Goal: Information Seeking & Learning: Learn about a topic

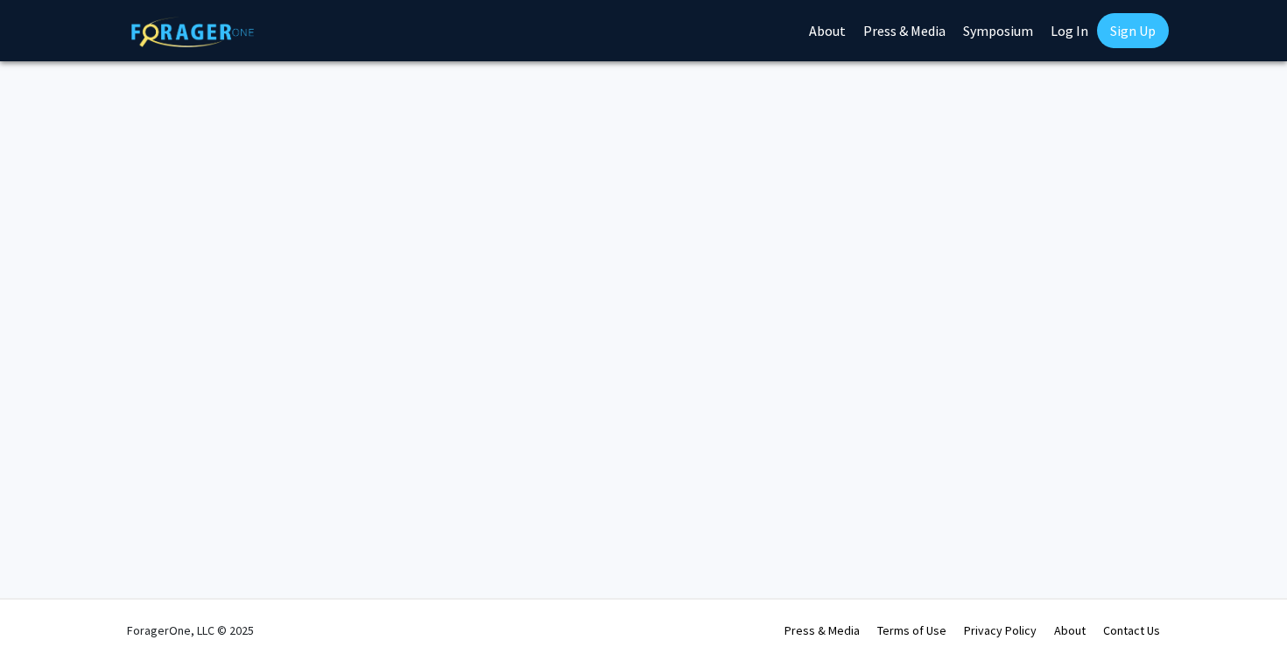
click at [1070, 26] on link "Log In" at bounding box center [1069, 30] width 55 height 61
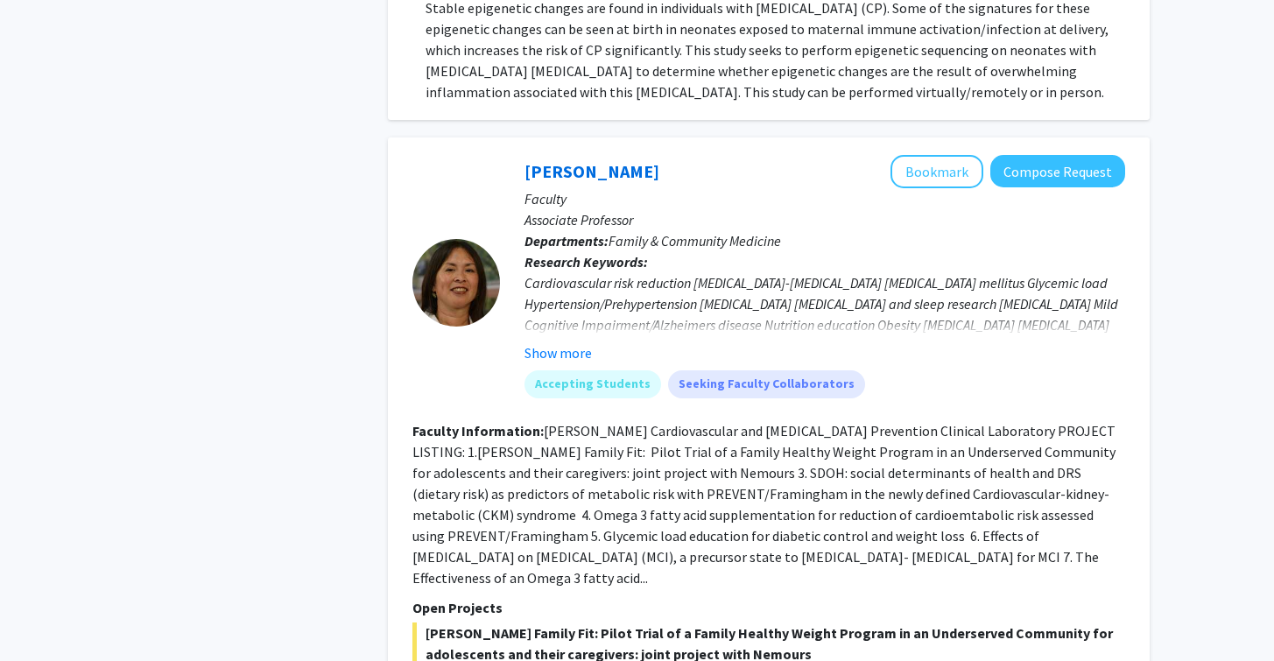
scroll to position [8179, 0]
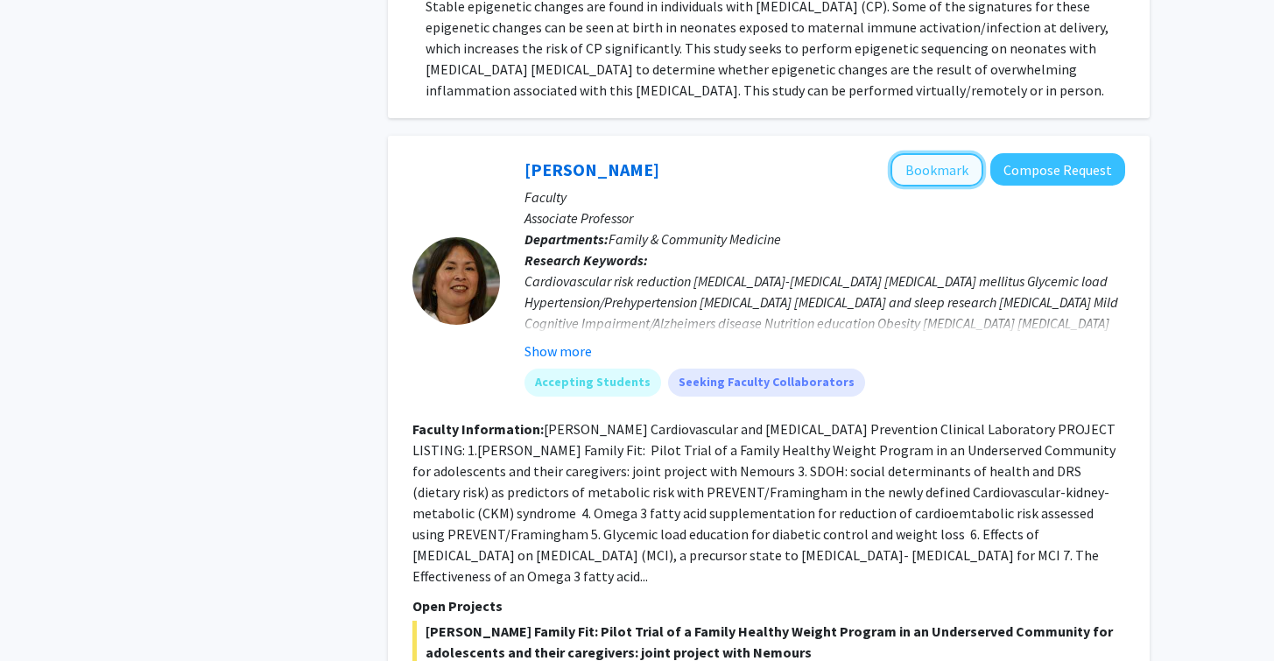
click at [926, 153] on button "Bookmark" at bounding box center [937, 169] width 93 height 33
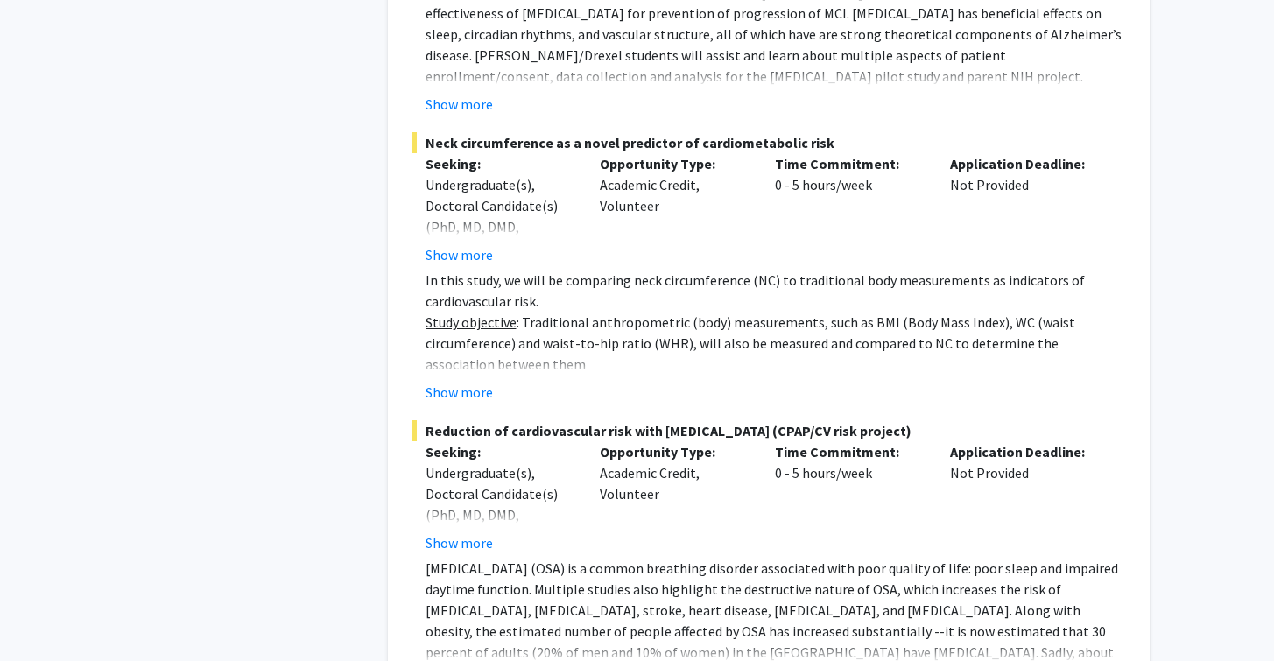
scroll to position [11035, 0]
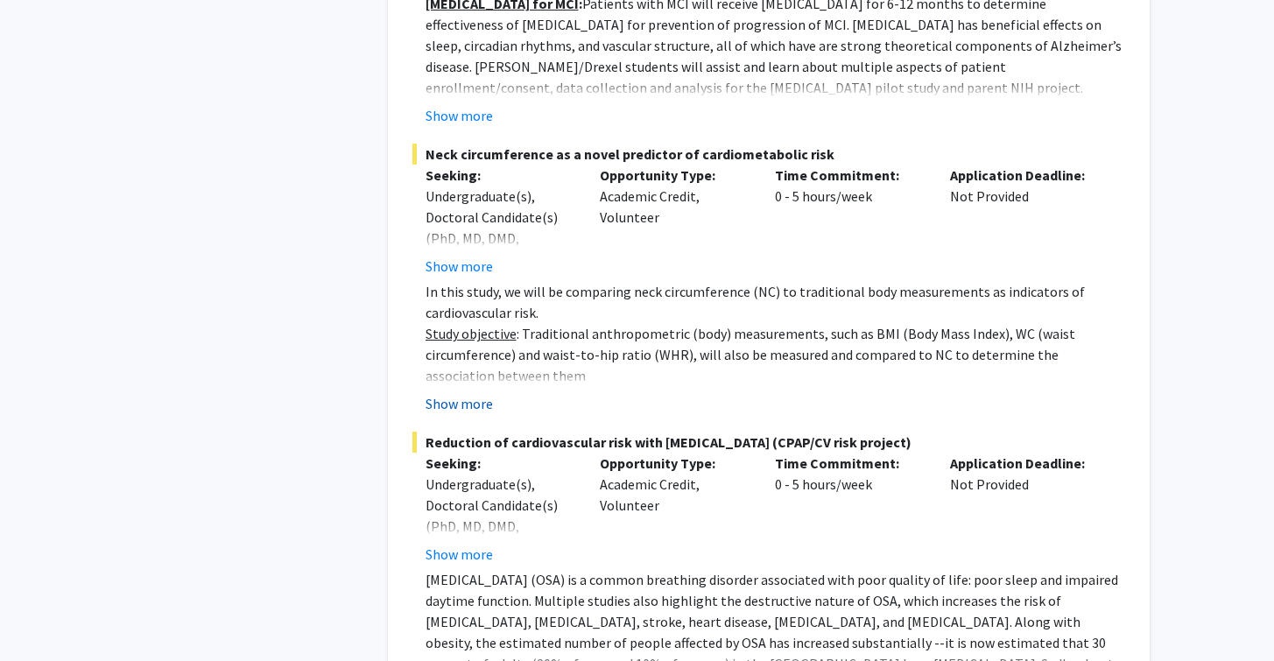
click at [441, 393] on button "Show more" at bounding box center [459, 403] width 67 height 21
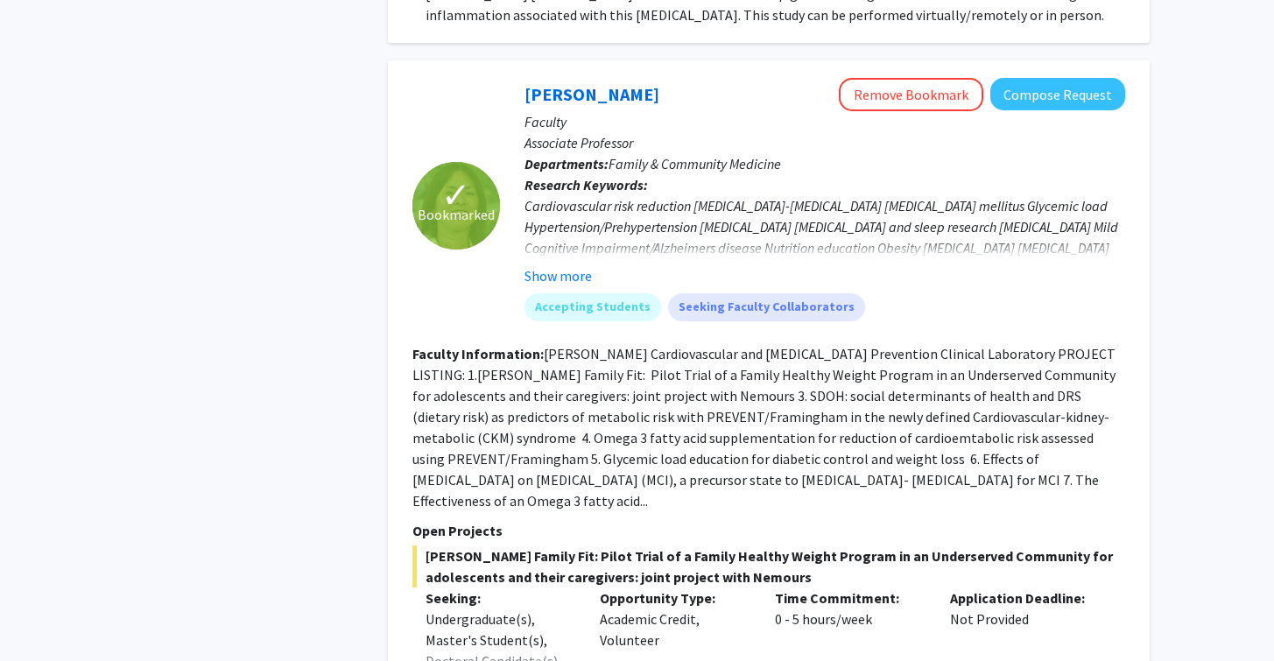
scroll to position [8197, 0]
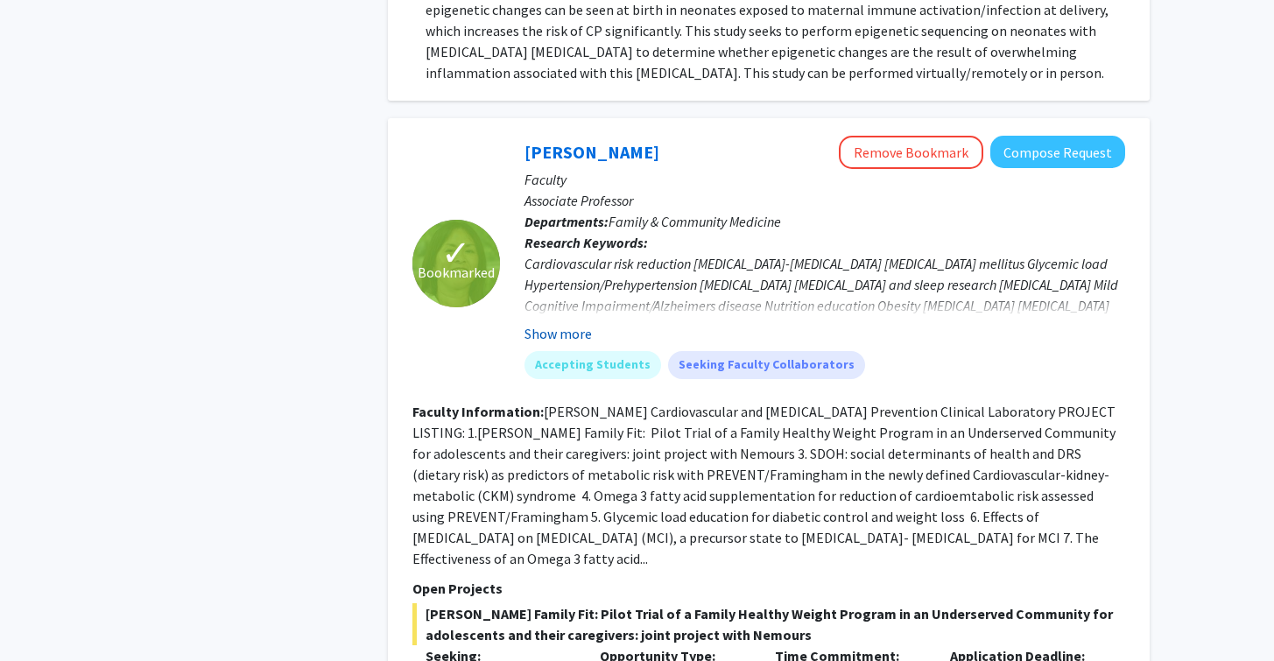
click at [546, 323] on button "Show more" at bounding box center [558, 333] width 67 height 21
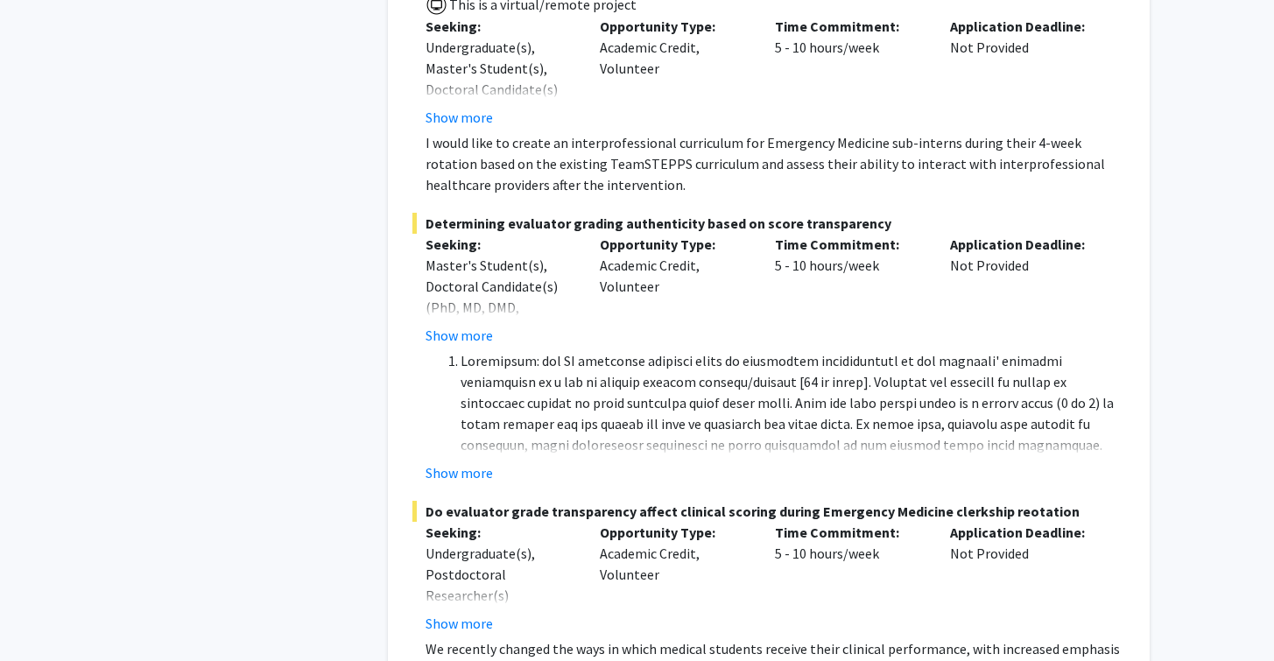
scroll to position [12384, 0]
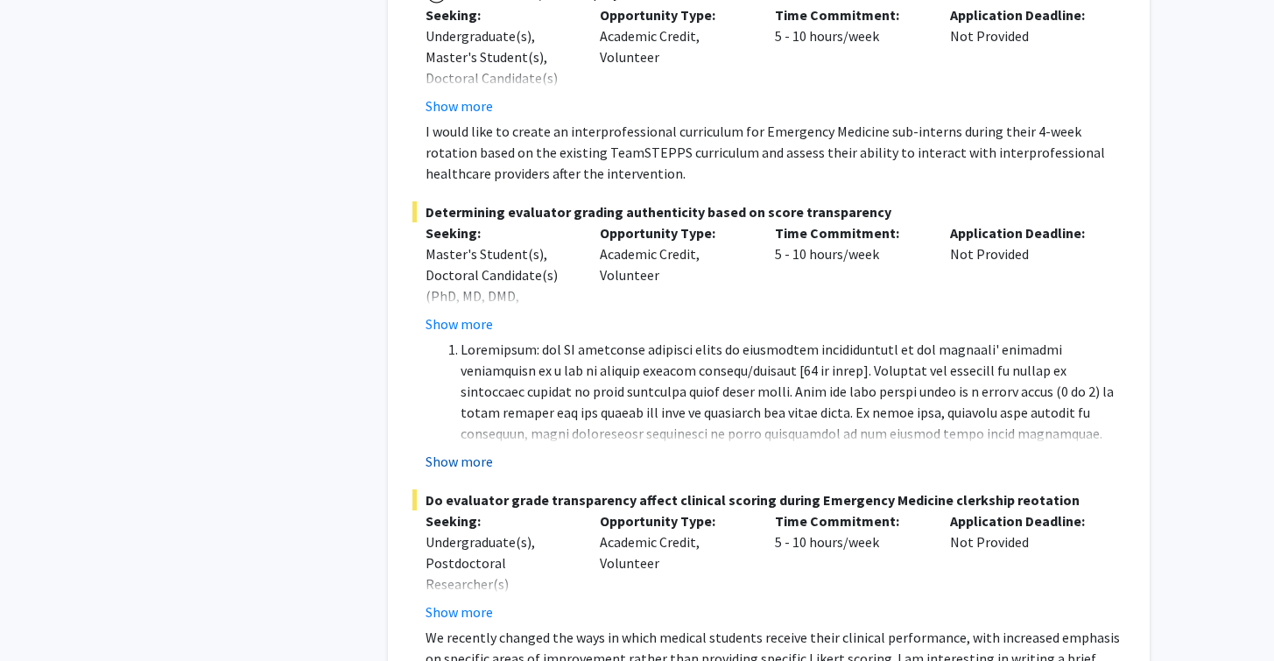
click at [462, 451] on button "Show more" at bounding box center [459, 461] width 67 height 21
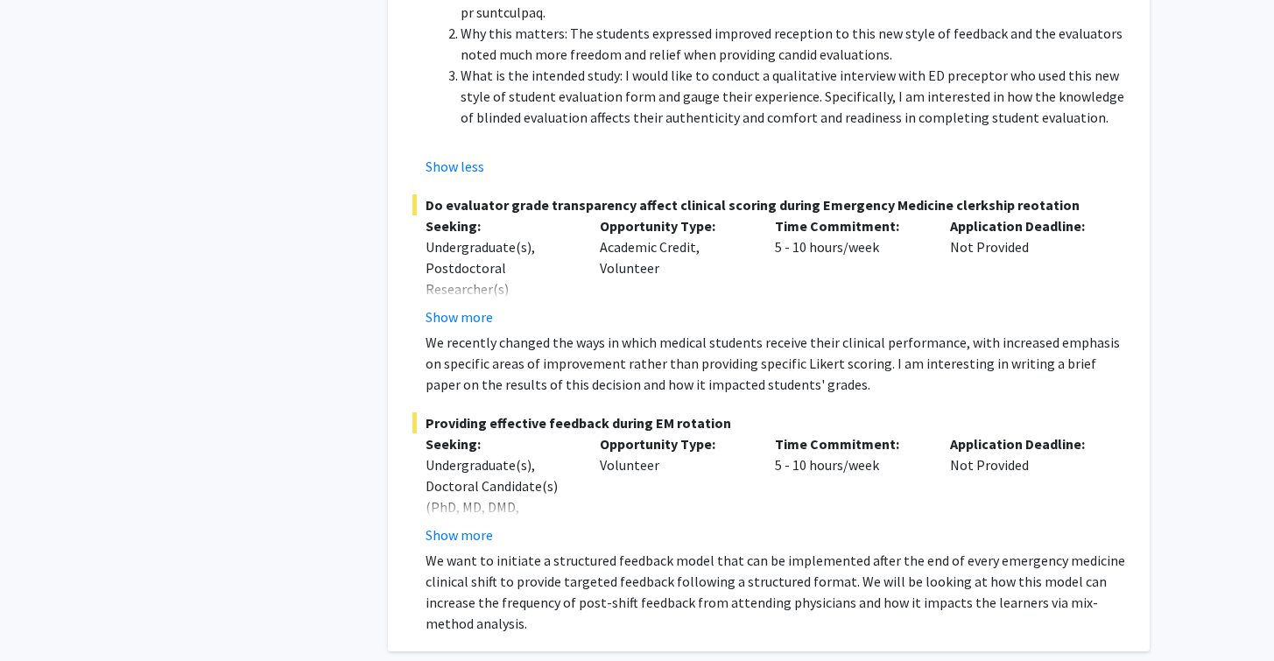
scroll to position [13073, 0]
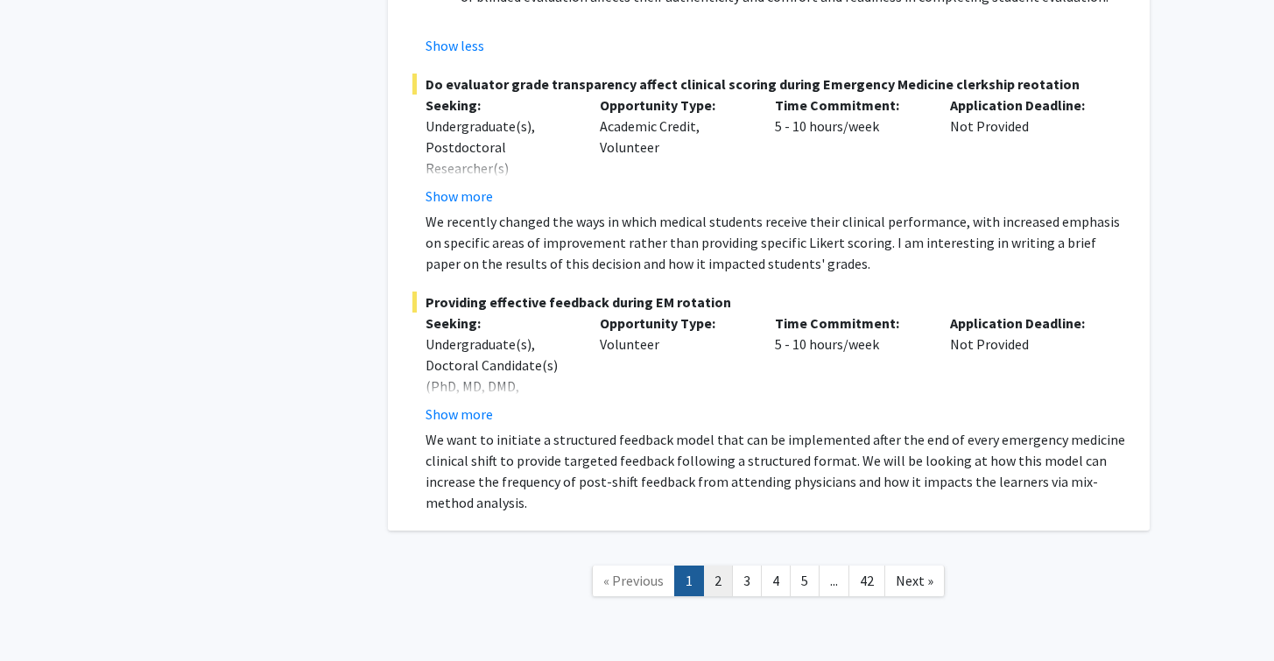
click at [714, 566] on link "2" at bounding box center [718, 581] width 30 height 31
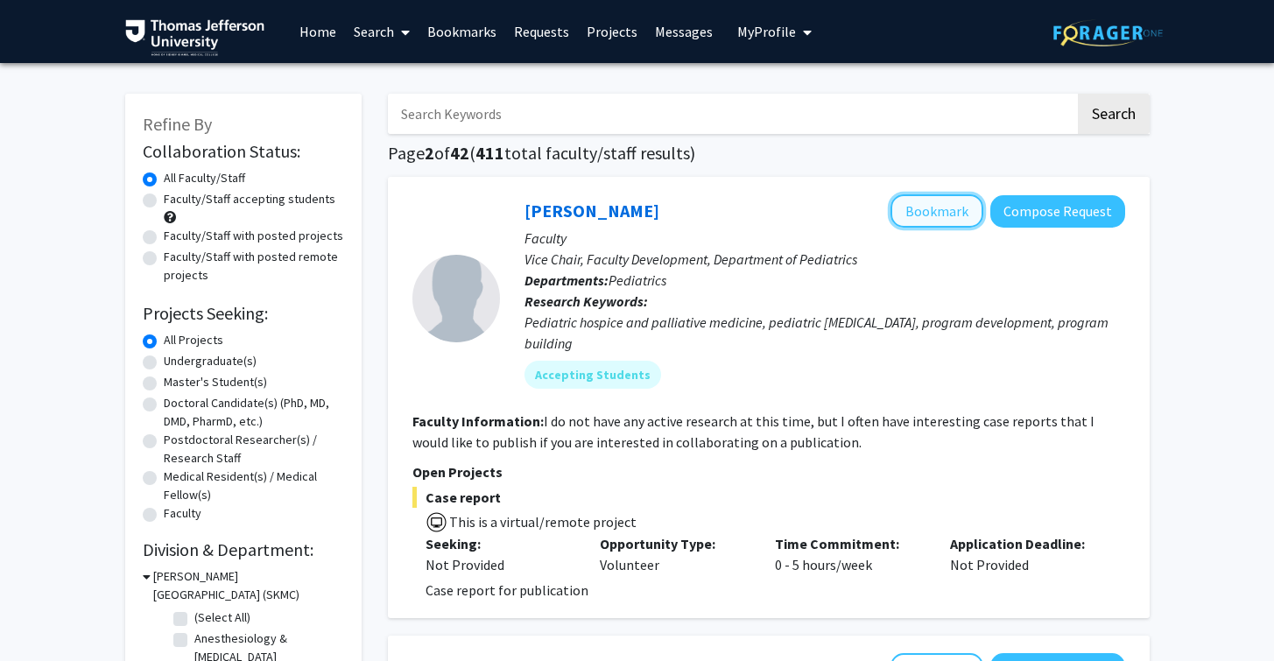
click at [932, 199] on button "Bookmark" at bounding box center [937, 210] width 93 height 33
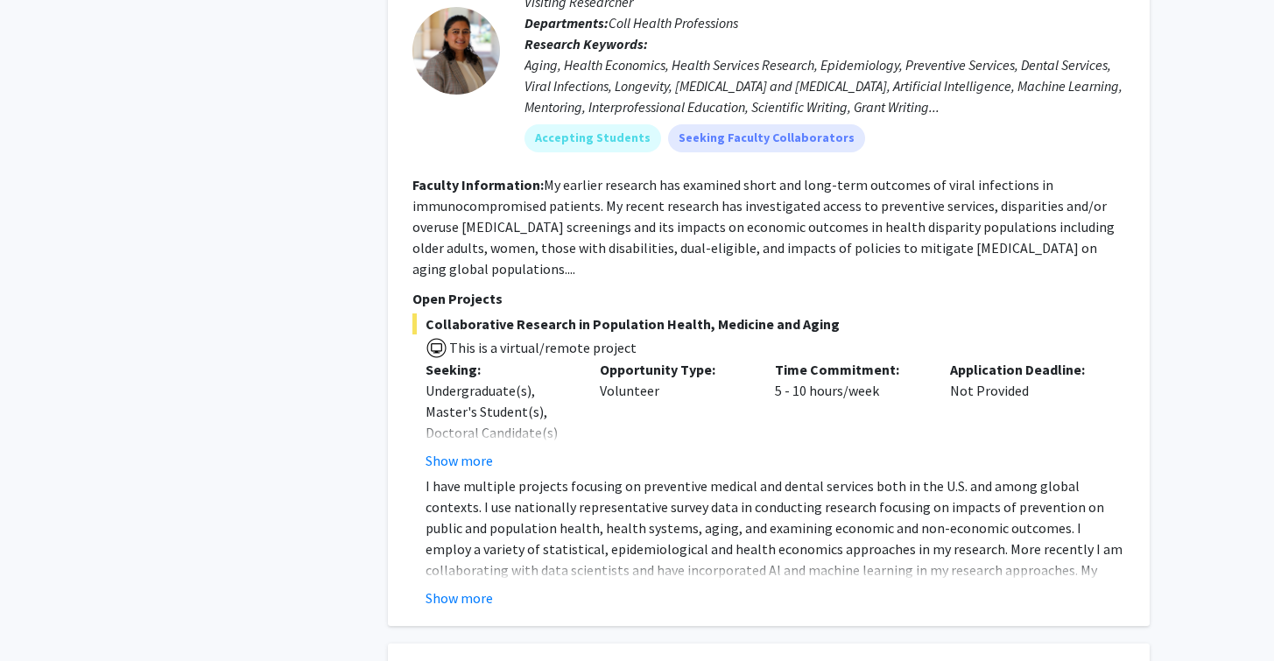
scroll to position [1715, 0]
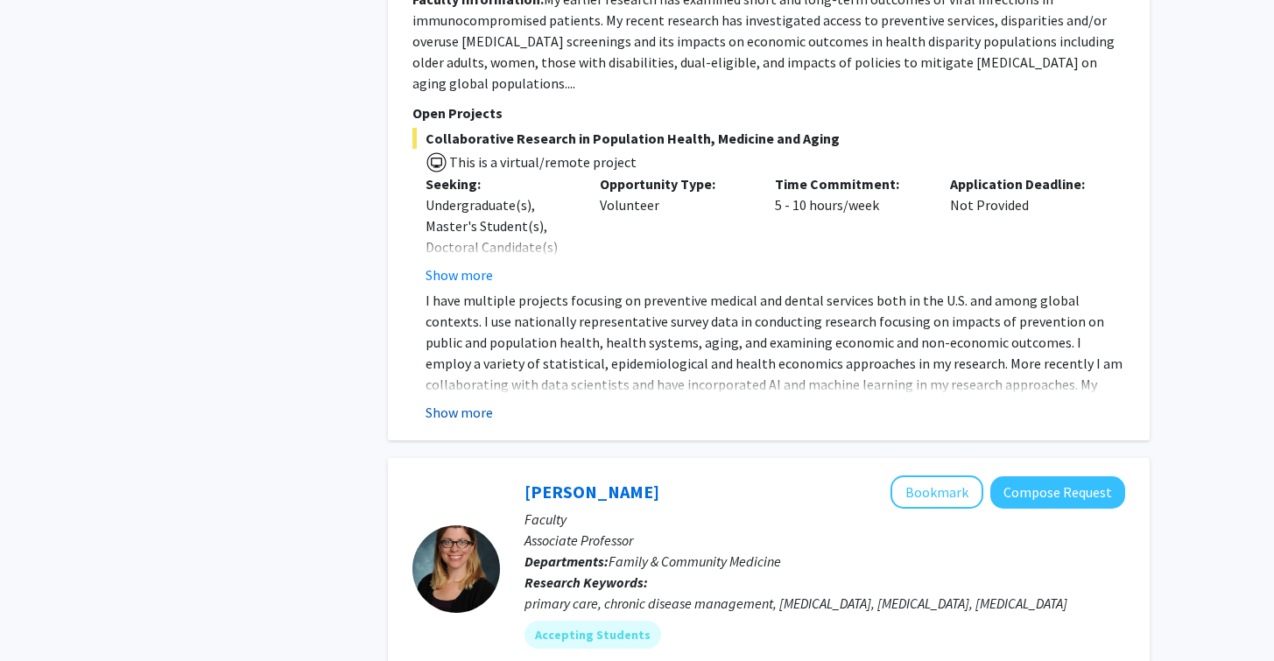
click at [455, 402] on button "Show more" at bounding box center [459, 412] width 67 height 21
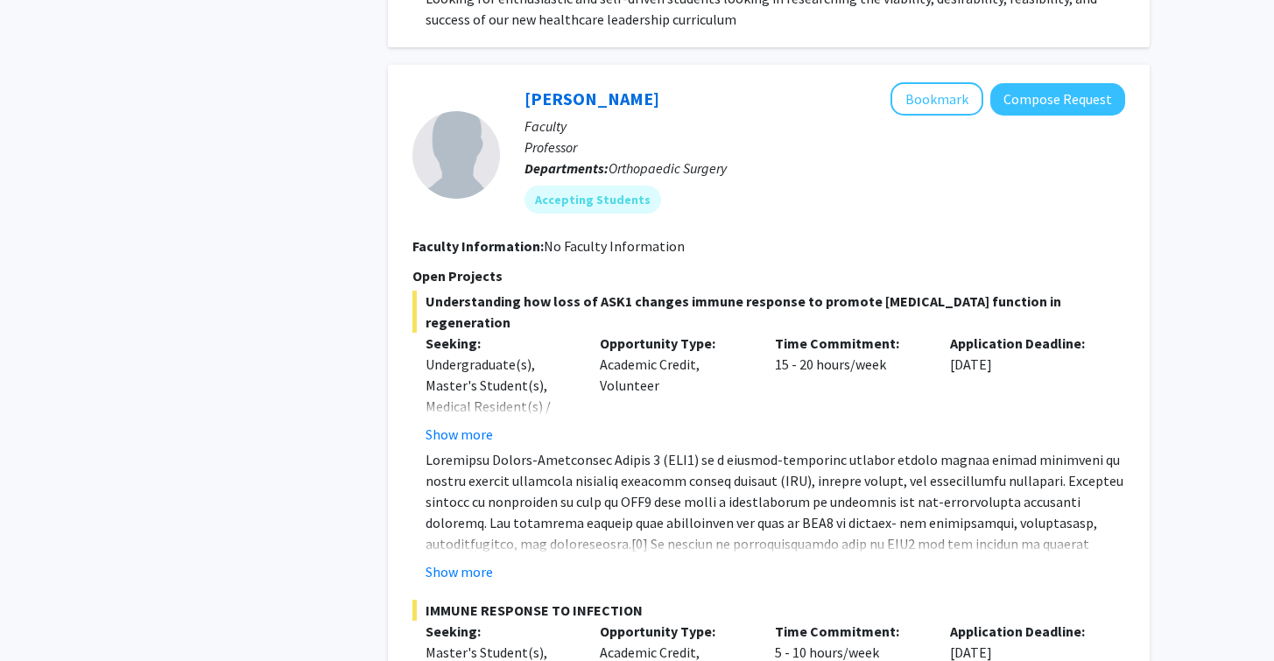
scroll to position [3419, 0]
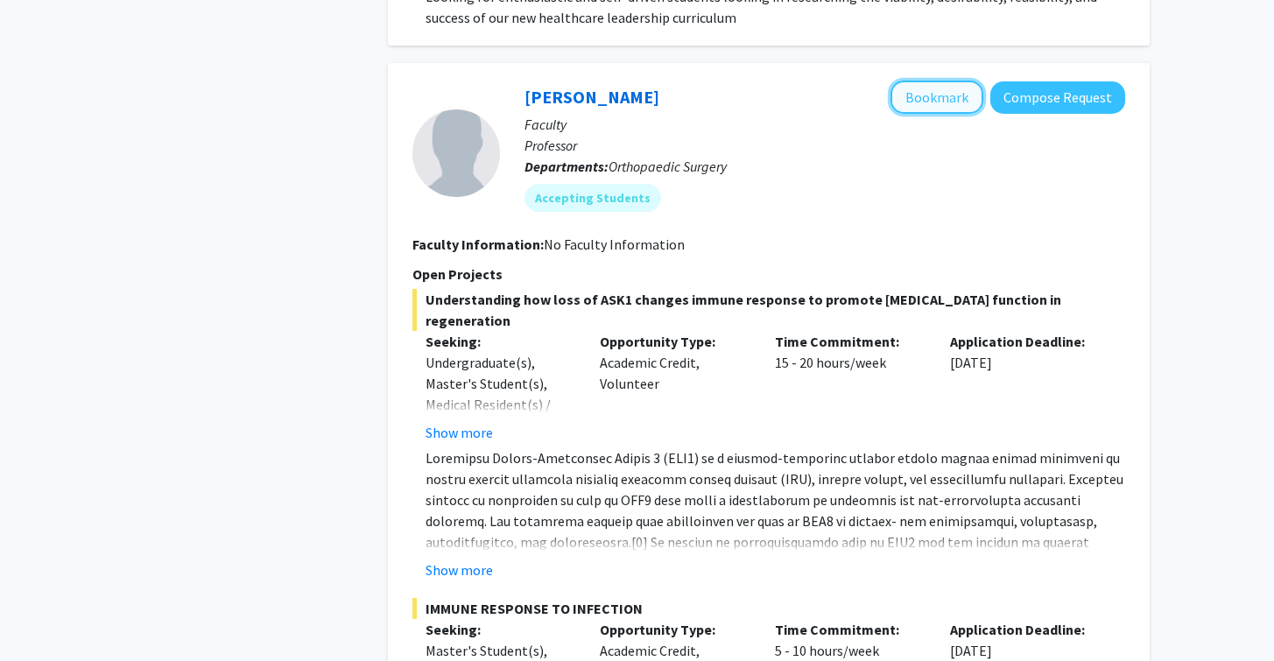
click at [909, 81] on button "Bookmark" at bounding box center [937, 97] width 93 height 33
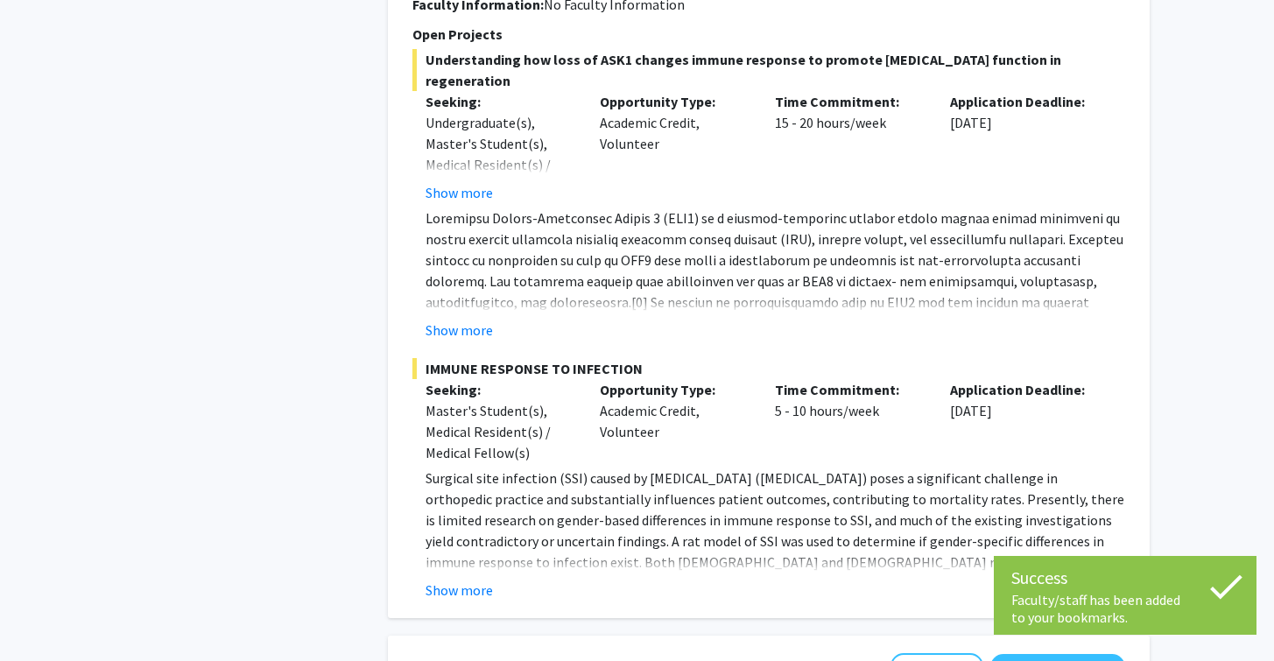
scroll to position [3660, 0]
click at [464, 579] on button "Show more" at bounding box center [459, 589] width 67 height 21
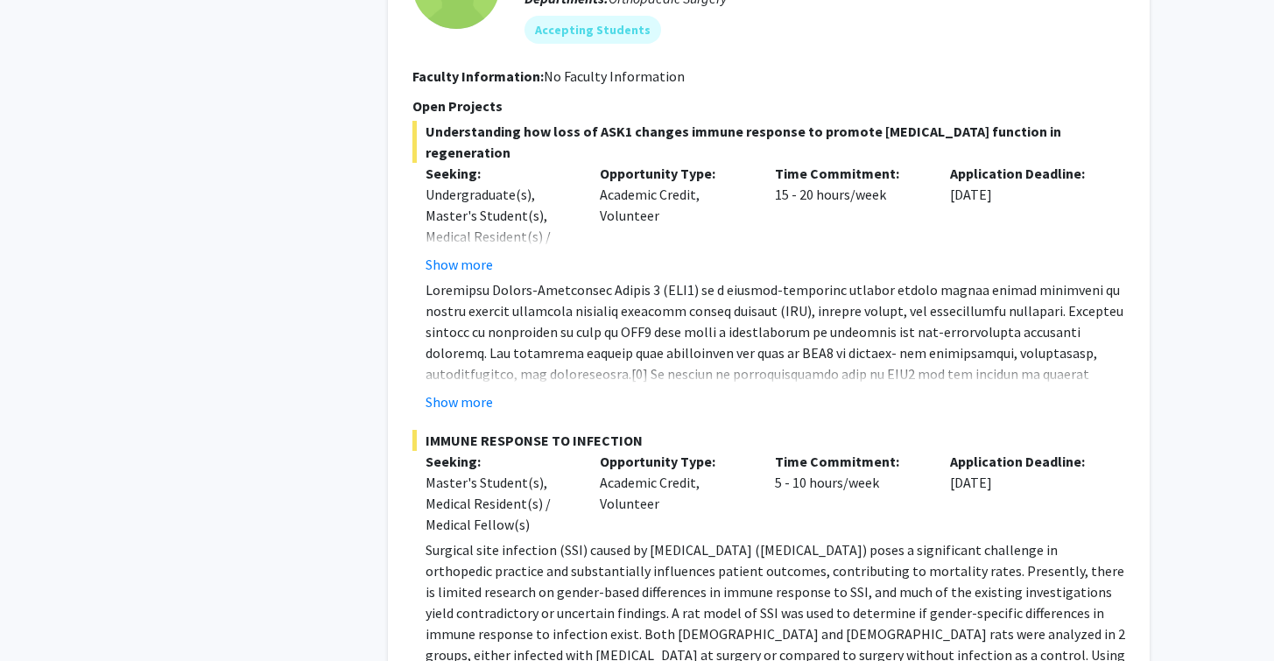
scroll to position [3584, 0]
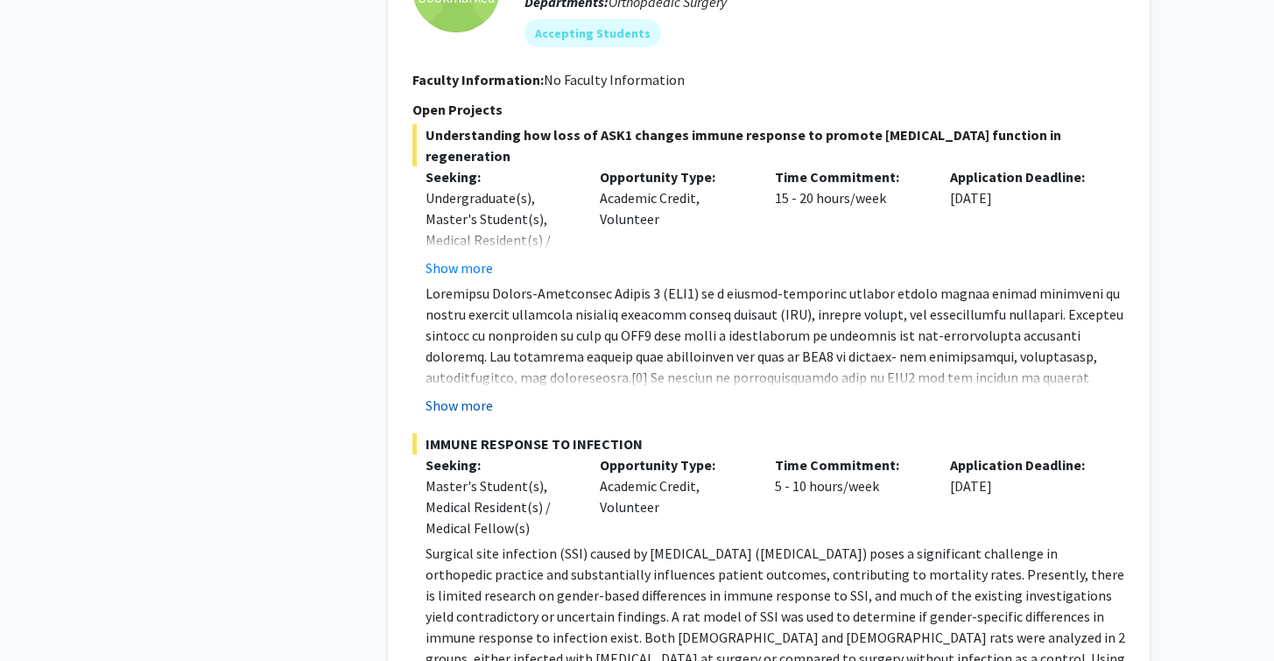
click at [457, 395] on button "Show more" at bounding box center [459, 405] width 67 height 21
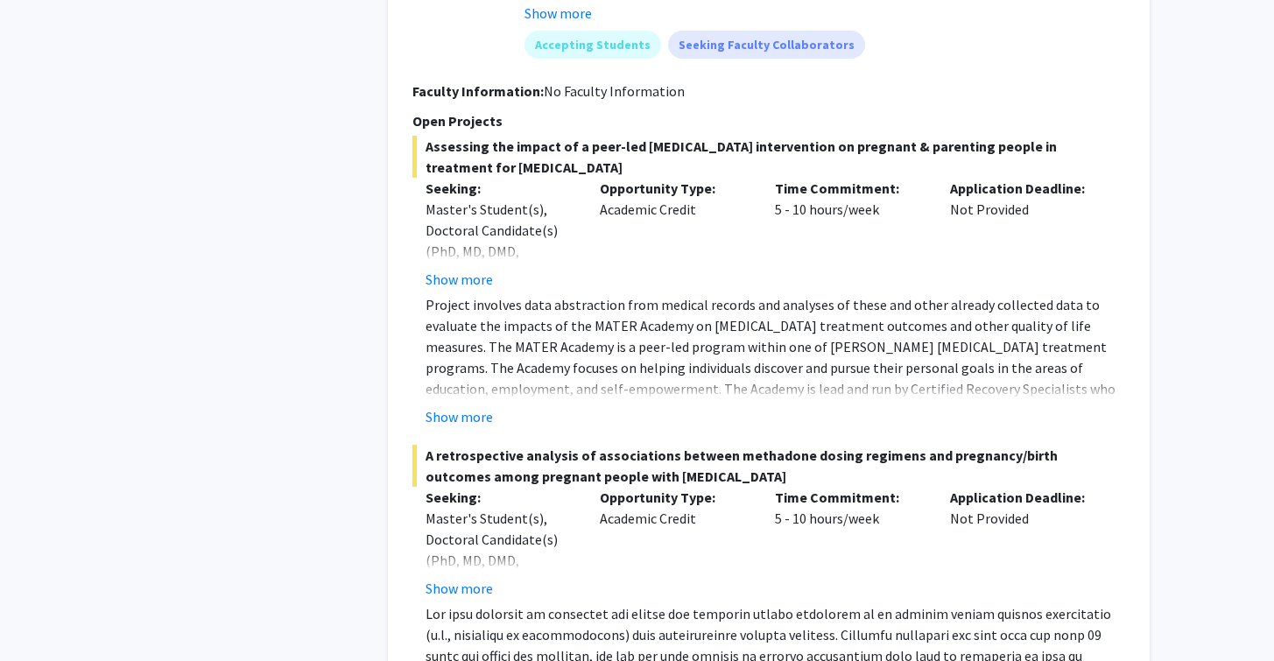
scroll to position [7776, 0]
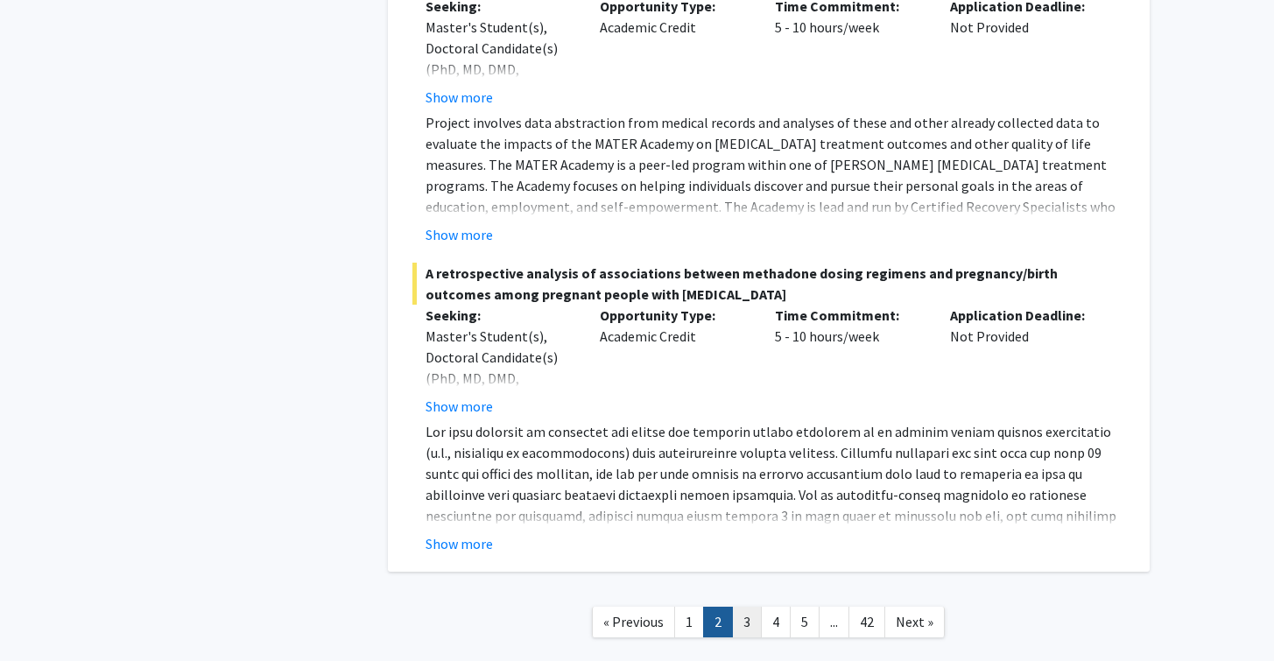
click at [743, 607] on link "3" at bounding box center [747, 622] width 30 height 31
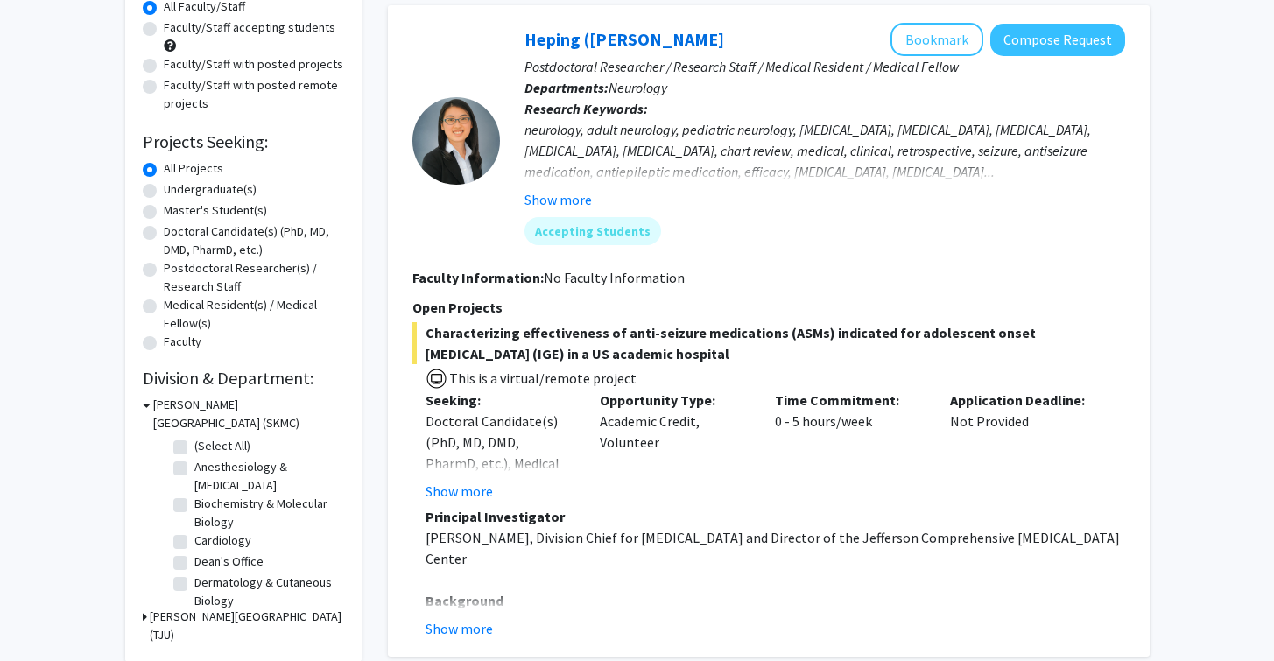
scroll to position [174, 0]
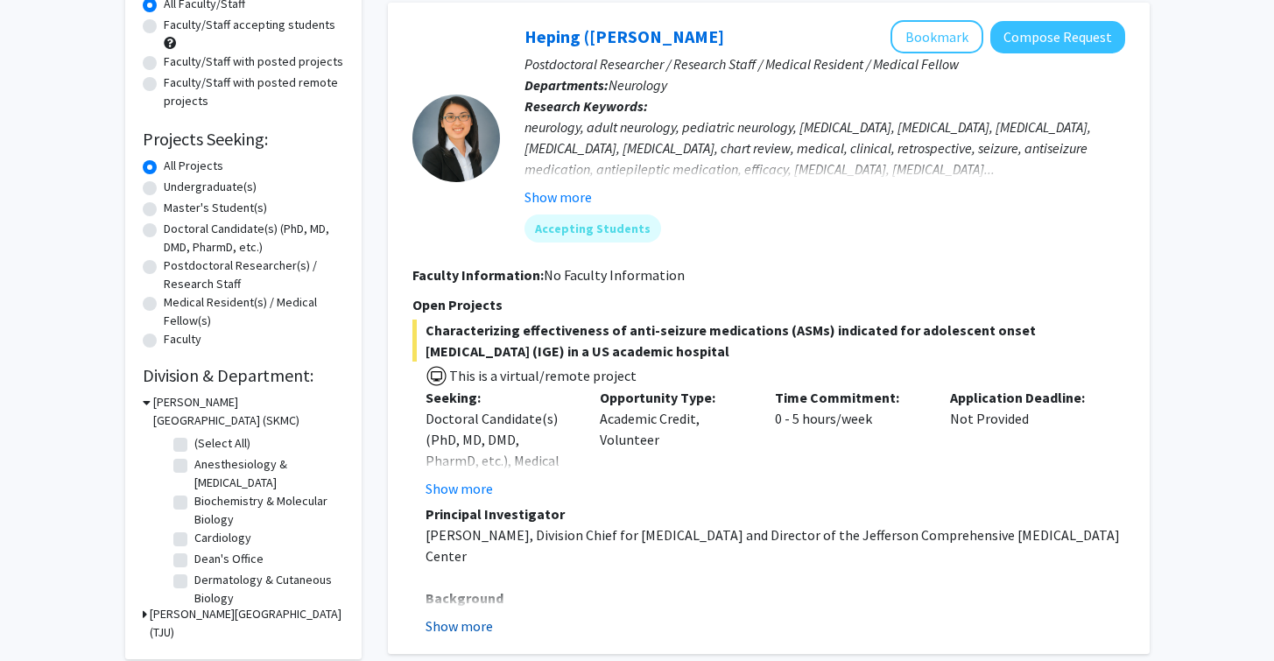
click at [471, 624] on button "Show more" at bounding box center [459, 626] width 67 height 21
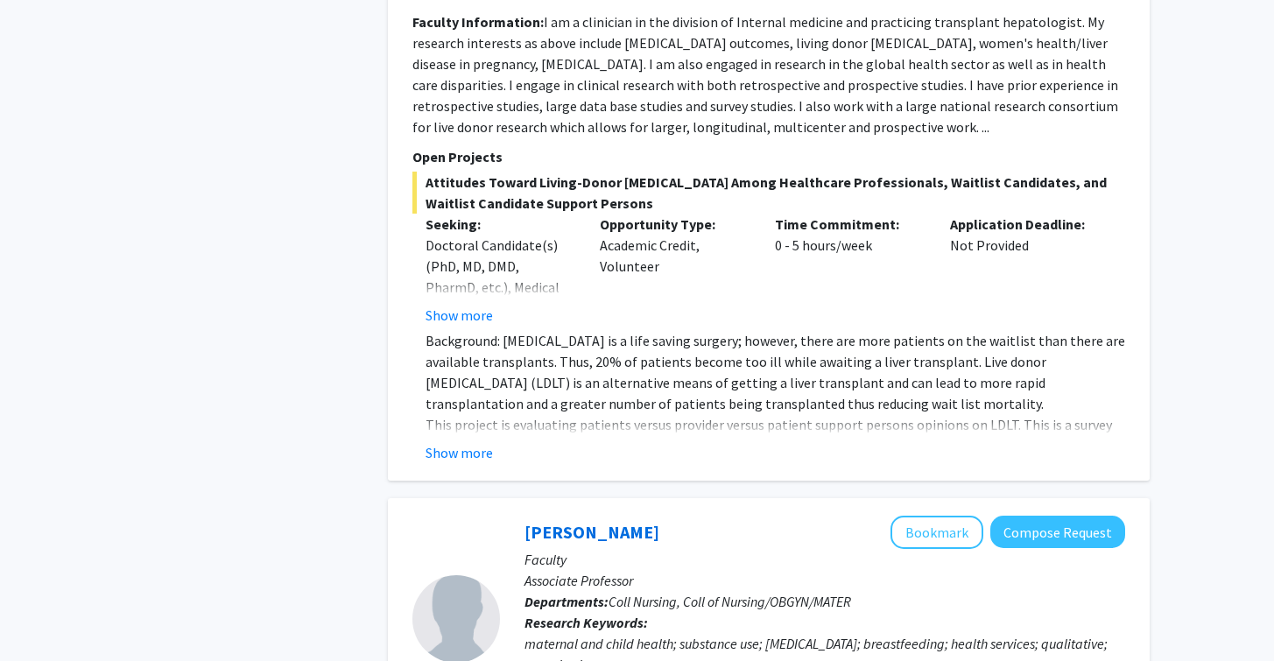
scroll to position [2234, 0]
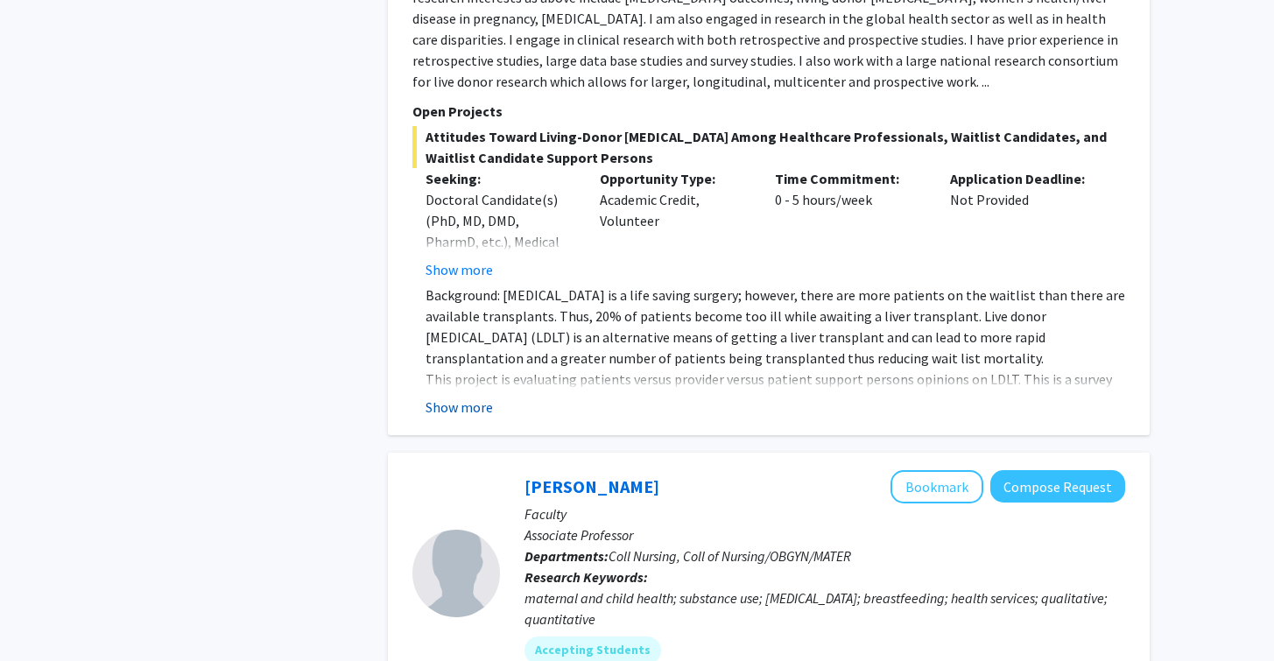
click at [459, 397] on button "Show more" at bounding box center [459, 407] width 67 height 21
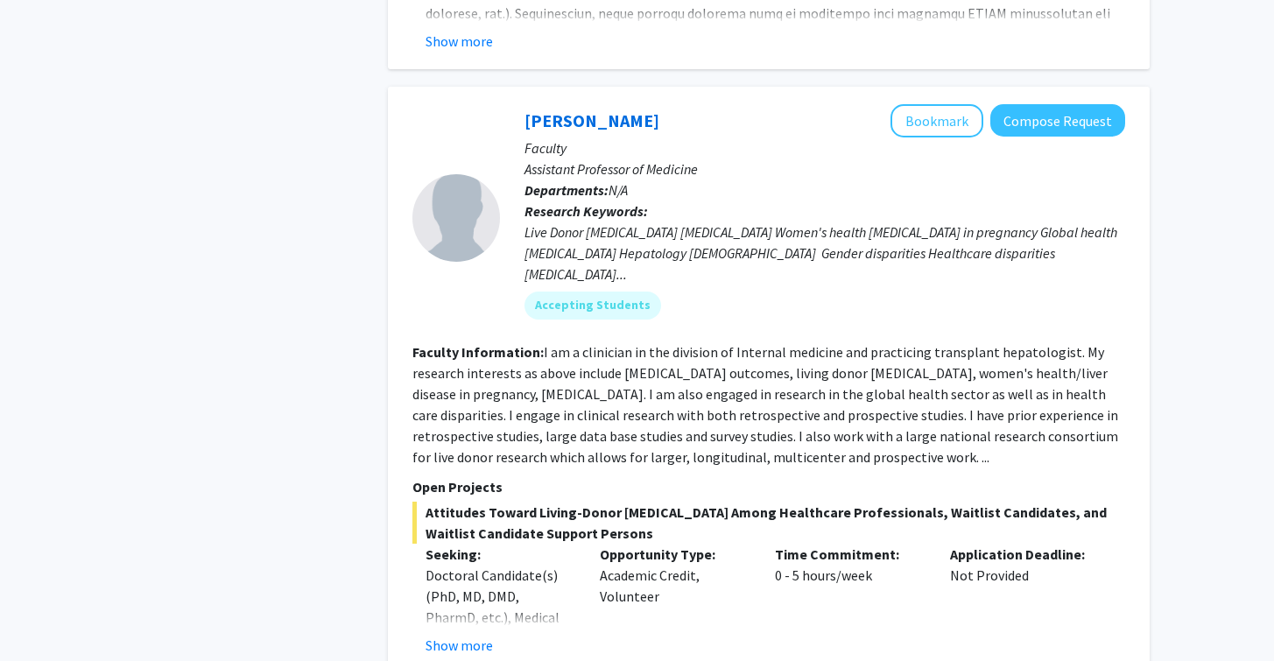
scroll to position [1826, 0]
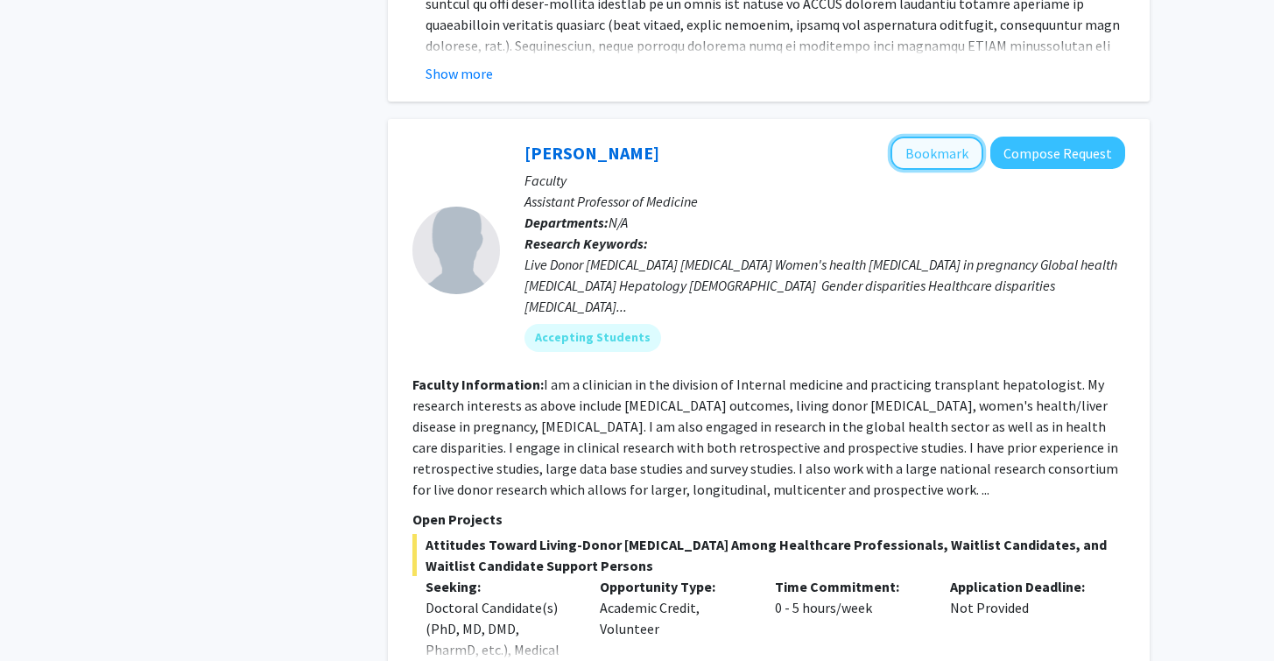
click at [911, 137] on button "Bookmark" at bounding box center [937, 153] width 93 height 33
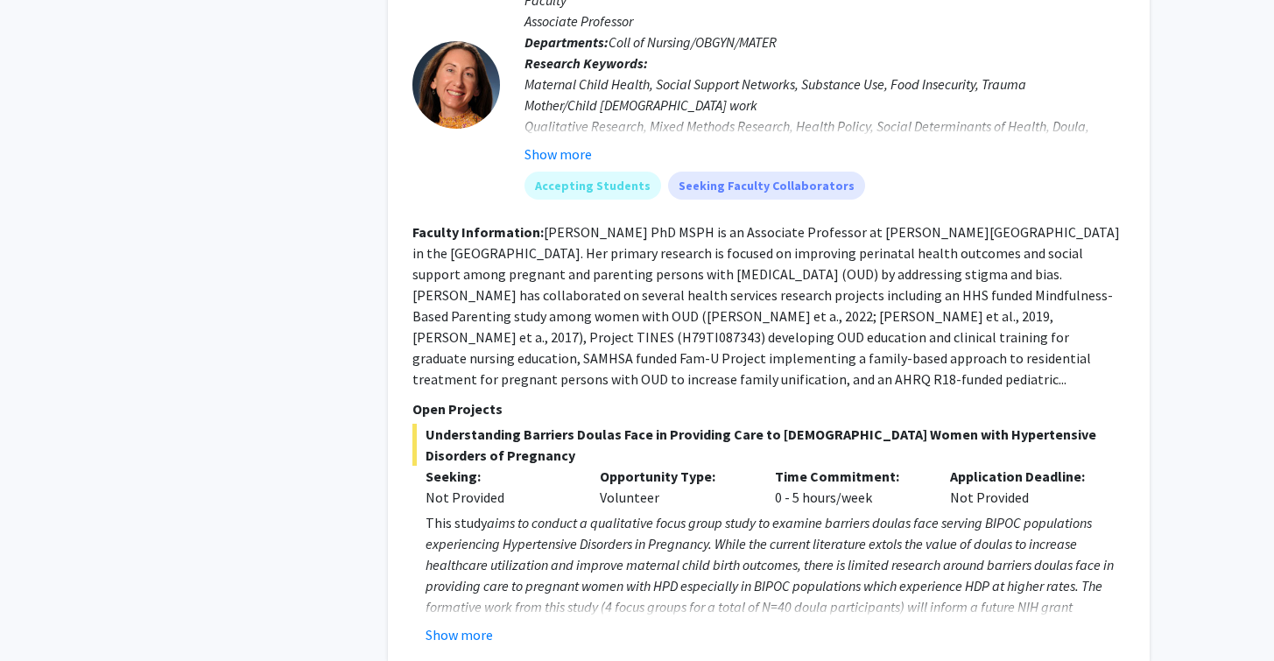
scroll to position [6518, 0]
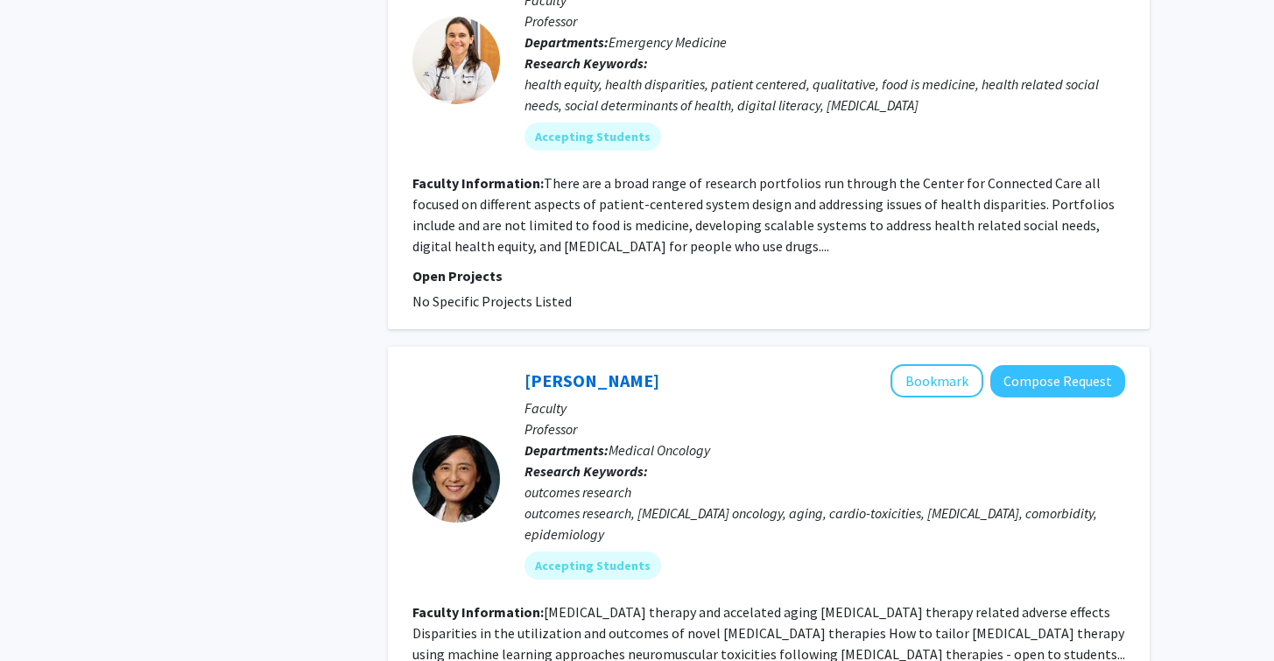
scroll to position [3871, 0]
